Goal: Task Accomplishment & Management: Complete application form

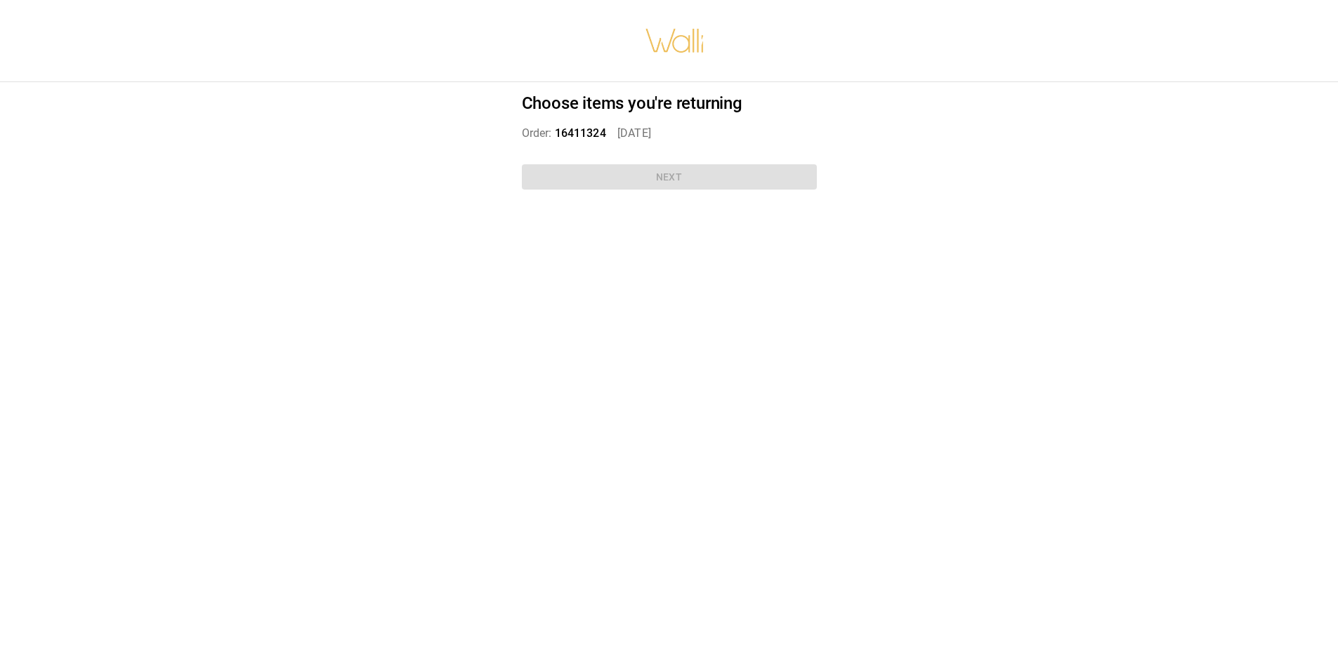
click at [677, 173] on div "Choose items you're returning Order: 16411324   [DATE] Next" at bounding box center [669, 144] width 329 height 124
click at [581, 133] on span "16411324" at bounding box center [580, 132] width 51 height 13
click at [634, 134] on p "Order: 16411324   Aug 28, 2025" at bounding box center [669, 133] width 295 height 17
click at [671, 177] on div "Choose items you're returning Order: 16411324   Aug 28, 2025 Next" at bounding box center [669, 144] width 329 height 124
click at [684, 107] on h2 "Choose items you're returning" at bounding box center [669, 103] width 295 height 20
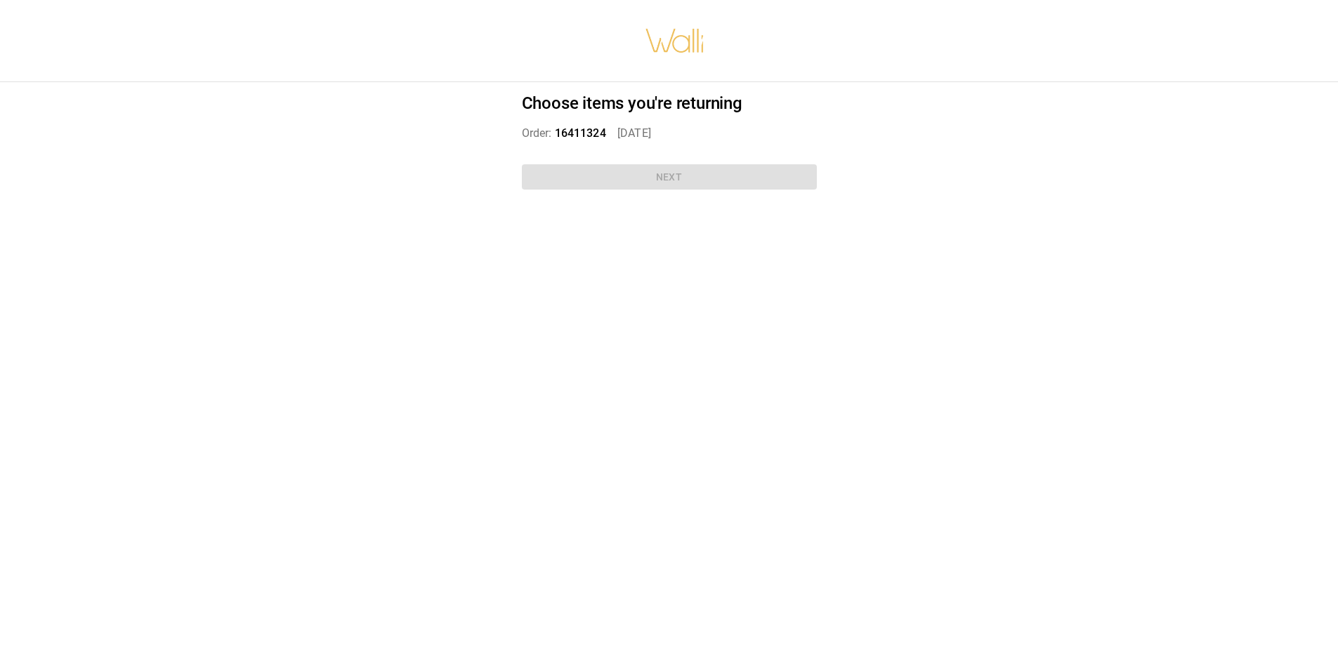
click at [597, 132] on span "16411324" at bounding box center [580, 132] width 51 height 13
click at [572, 133] on span "16411324" at bounding box center [580, 132] width 51 height 13
click at [617, 167] on div "Choose items you're returning Order: 16411324   Aug 28, 2025 Next" at bounding box center [669, 144] width 329 height 124
click at [655, 183] on div "Choose items you're returning Order: 16411324   Aug 28, 2025 Next" at bounding box center [669, 144] width 329 height 124
